Goal: Information Seeking & Learning: Learn about a topic

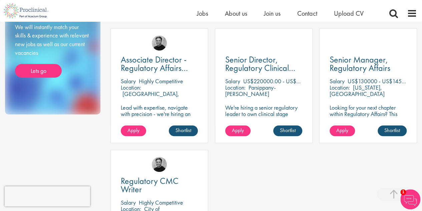
scroll to position [143, 0]
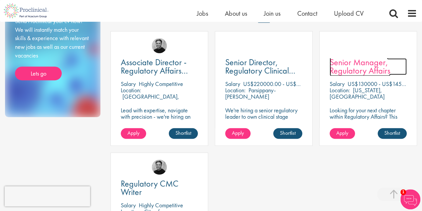
click at [344, 65] on span "Senior Manager, Regulatory Affairs" at bounding box center [360, 66] width 61 height 20
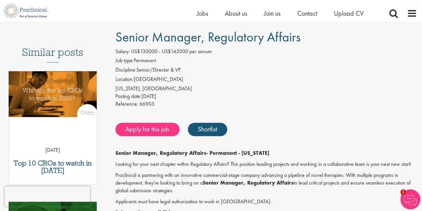
scroll to position [44, 0]
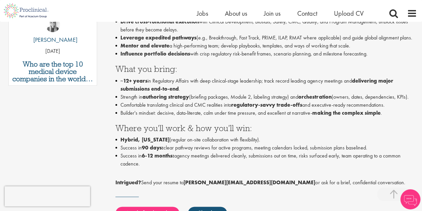
scroll to position [274, 0]
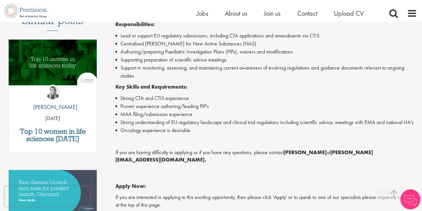
scroll to position [204, 0]
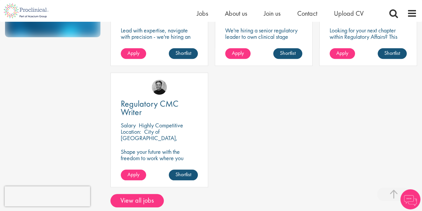
scroll to position [223, 0]
